Goal: Check status: Check status

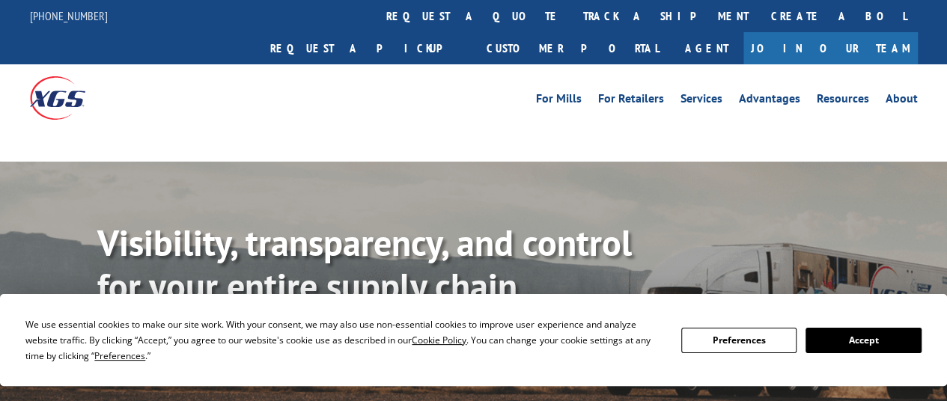
click at [854, 336] on button "Accept" at bounding box center [863, 340] width 115 height 25
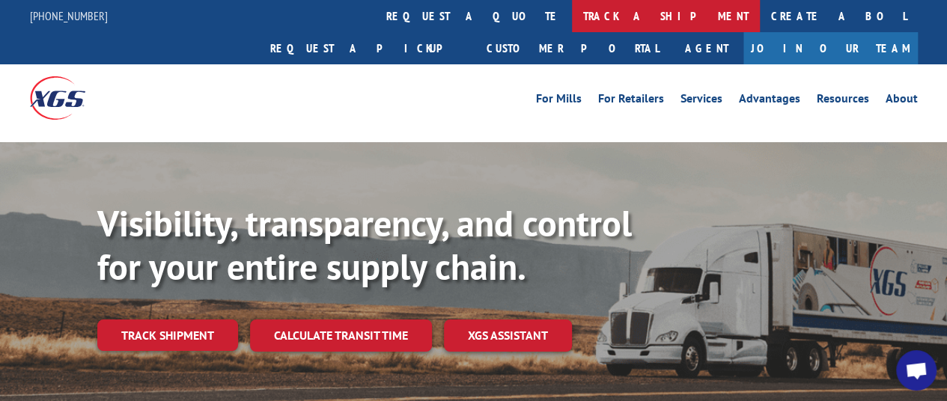
click at [572, 12] on link "track a shipment" at bounding box center [666, 16] width 188 height 32
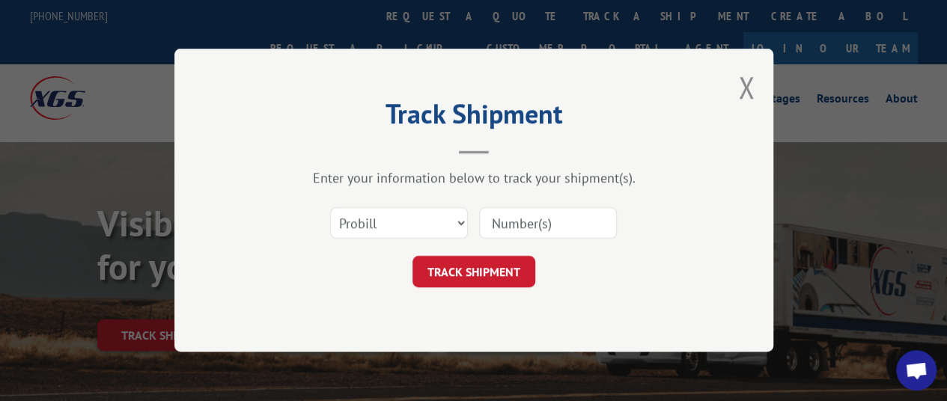
click at [520, 223] on input at bounding box center [548, 223] width 138 height 31
paste input "17597605"
type input "17597605"
click at [469, 263] on button "TRACK SHIPMENT" at bounding box center [474, 272] width 123 height 31
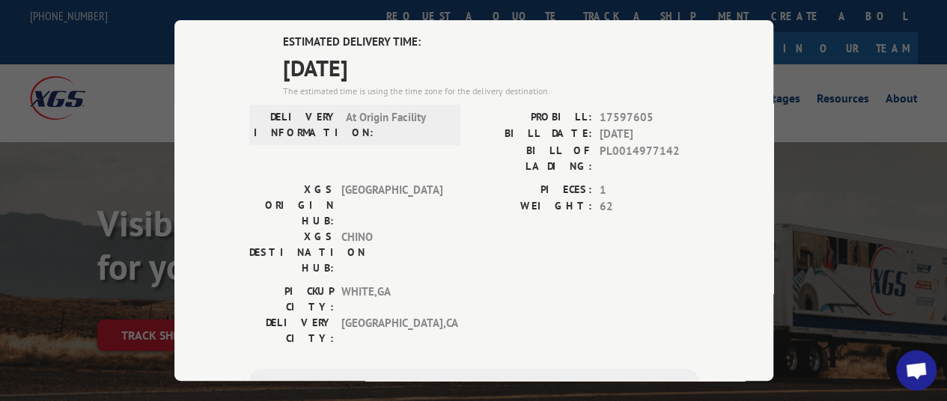
scroll to position [107, 0]
click at [603, 110] on span "17597605" at bounding box center [649, 117] width 99 height 17
copy span "17597605"
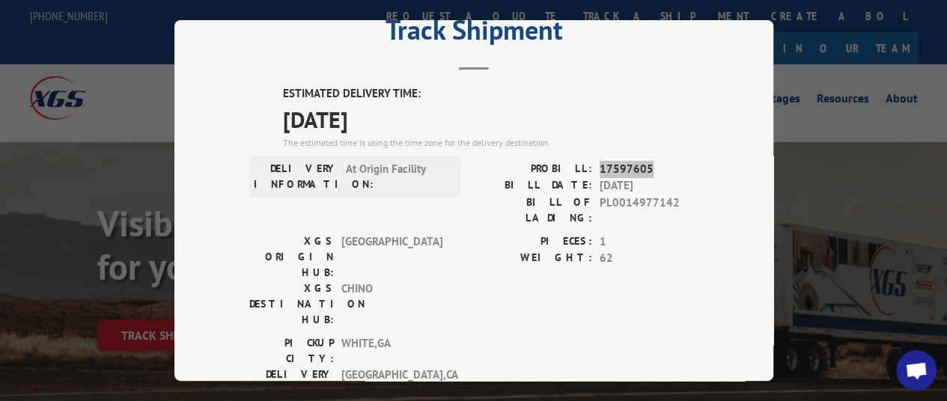
scroll to position [53, 0]
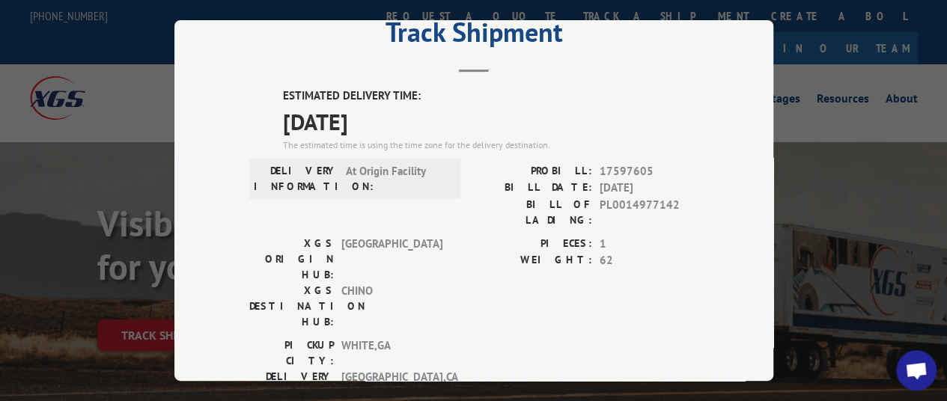
click at [830, 232] on div "Track Shipment ESTIMATED DELIVERY TIME: [DATE] The estimated time is using the …" at bounding box center [473, 200] width 947 height 401
click at [88, 132] on div "Track Shipment ESTIMATED DELIVERY TIME: [DATE] The estimated time is using the …" at bounding box center [473, 200] width 947 height 401
click at [836, 92] on div "Track Shipment ESTIMATED DELIVERY TIME: [DATE] The estimated time is using the …" at bounding box center [473, 200] width 947 height 401
